Goal: Task Accomplishment & Management: Complete application form

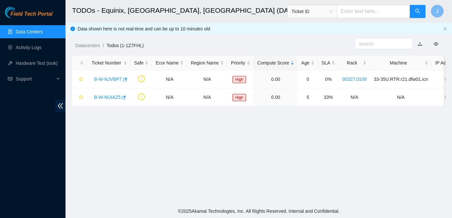
scroll to position [169, 0]
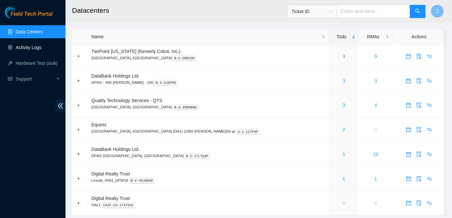
click at [26, 48] on link "Activity Logs" at bounding box center [29, 47] width 26 height 5
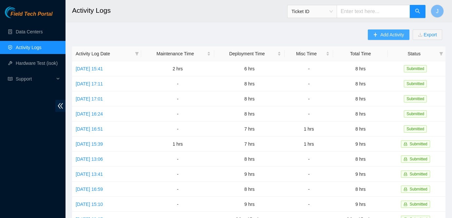
click at [374, 35] on icon "plus" at bounding box center [376, 34] width 4 height 0
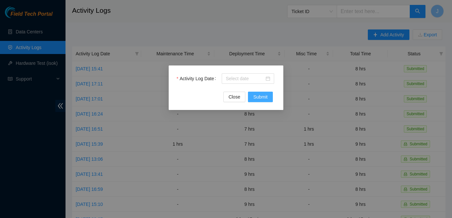
click at [264, 99] on span "Submit" at bounding box center [260, 96] width 14 height 7
click at [268, 78] on div at bounding box center [248, 78] width 45 height 7
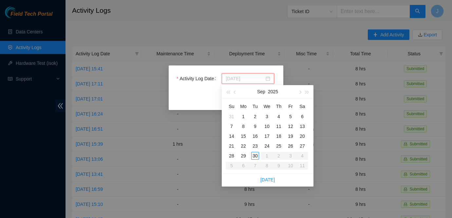
type input "2025-09-30"
click at [256, 156] on div "30" at bounding box center [255, 156] width 8 height 8
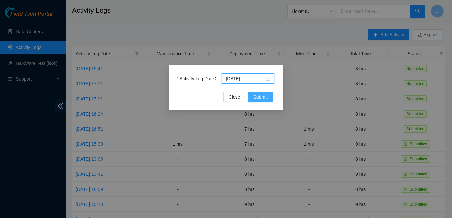
click at [261, 98] on span "Submit" at bounding box center [260, 96] width 14 height 7
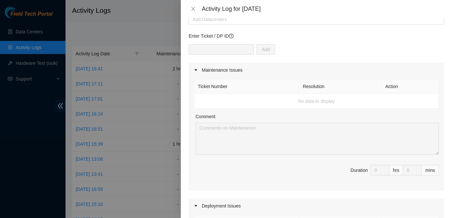
scroll to position [34, 0]
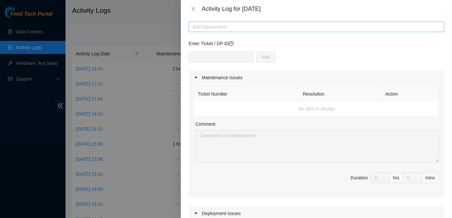
click at [246, 23] on div at bounding box center [317, 27] width 252 height 8
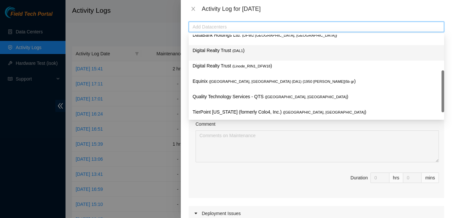
scroll to position [21, 0]
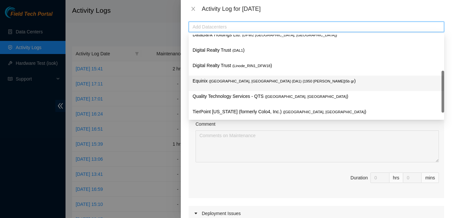
click at [234, 82] on span "( Dallas, TX (DA1) {1950 N. Stemmons}5b gr" at bounding box center [281, 81] width 145 height 4
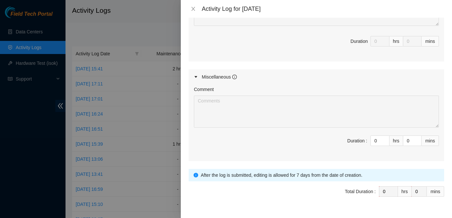
scroll to position [322, 0]
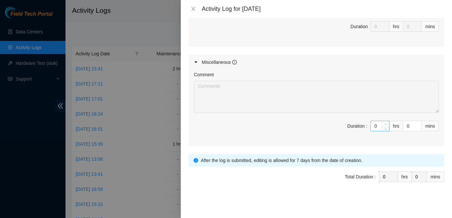
type input "1"
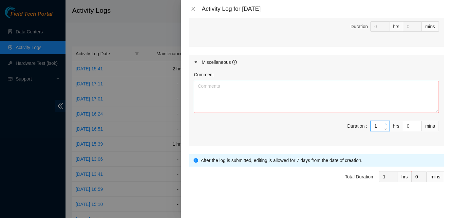
click at [385, 124] on icon "up" at bounding box center [386, 124] width 2 height 2
type input "2"
type input "3"
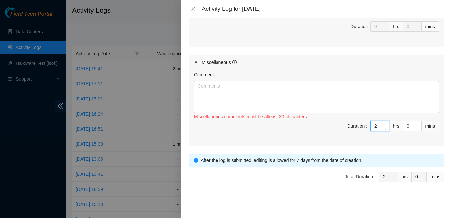
type input "3"
click at [385, 124] on icon "up" at bounding box center [386, 124] width 2 height 2
type input "4"
click at [385, 124] on icon "up" at bounding box center [386, 124] width 2 height 2
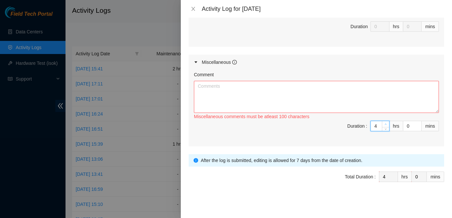
type input "5"
click at [385, 124] on icon "up" at bounding box center [386, 124] width 2 height 2
type input "6"
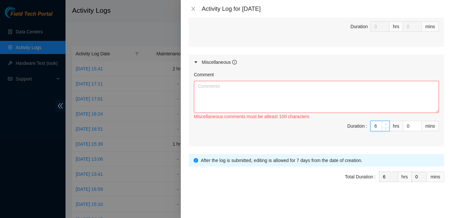
click at [385, 124] on icon "up" at bounding box center [386, 124] width 2 height 2
type input "7"
click at [385, 124] on icon "up" at bounding box center [386, 124] width 2 height 2
type input "8"
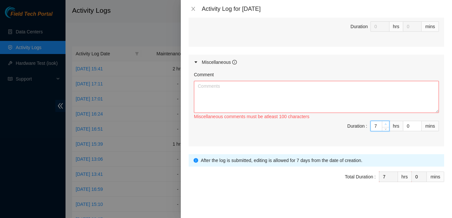
type input "8"
click at [385, 124] on icon "up" at bounding box center [386, 124] width 2 height 2
click at [326, 100] on textarea "Comment" at bounding box center [316, 97] width 245 height 32
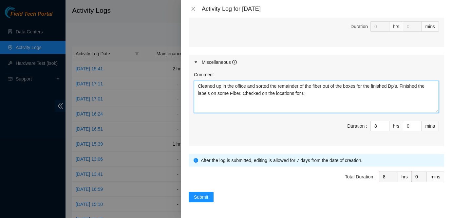
click at [325, 100] on textarea "Cleaned up in the office and sorted the remainder of the fiber out of the boxes…" at bounding box center [316, 97] width 245 height 32
type textarea "Cleaned up in the office and sorted the remainder of the fiber out of the boxes…"
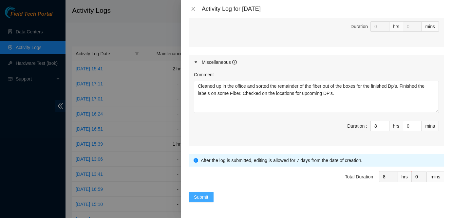
click at [205, 193] on button "Submit" at bounding box center [201, 197] width 25 height 10
